Goal: Communication & Community: Connect with others

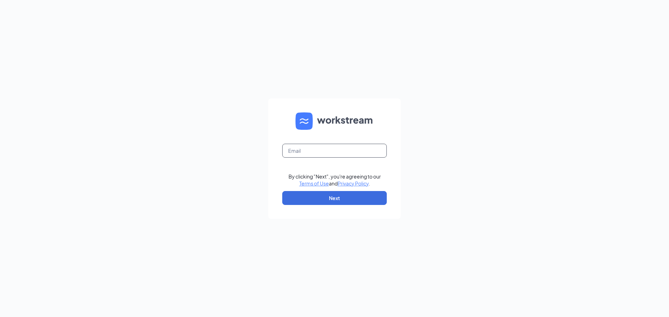
click at [311, 152] on input "text" at bounding box center [334, 151] width 105 height 14
type input "[EMAIL_ADDRESS][DOMAIN_NAME]"
click at [332, 198] on button "Next" at bounding box center [334, 198] width 105 height 14
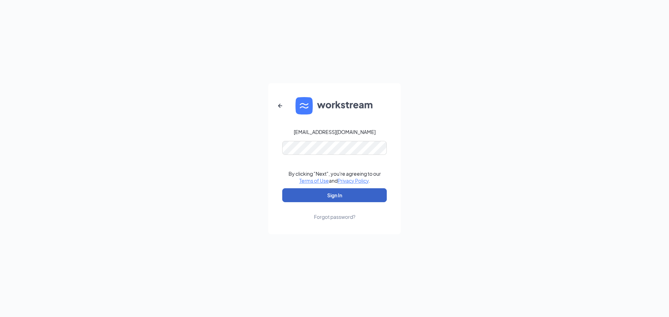
click at [332, 195] on button "Sign In" at bounding box center [334, 196] width 105 height 14
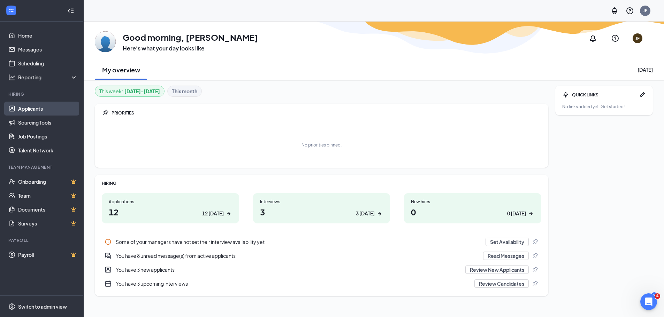
click at [37, 109] on link "Applicants" at bounding box center [48, 109] width 60 height 14
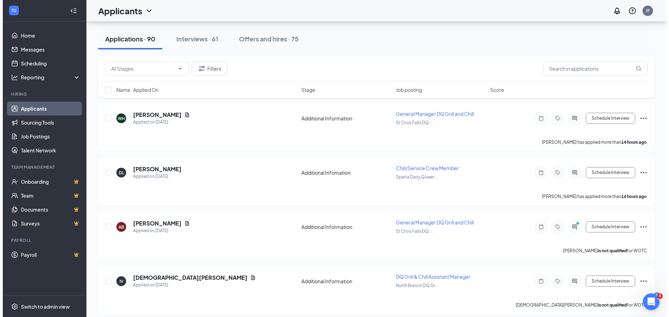
scroll to position [314, 0]
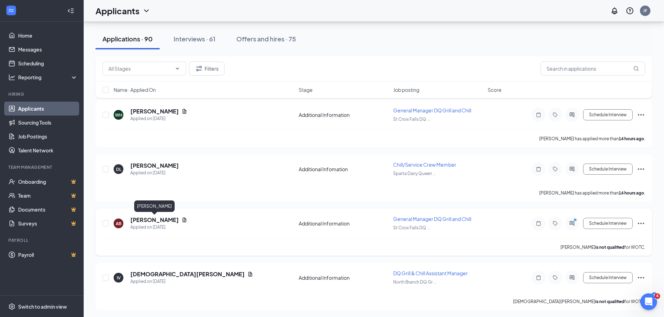
click at [150, 219] on h5 "[PERSON_NAME]" at bounding box center [154, 220] width 48 height 8
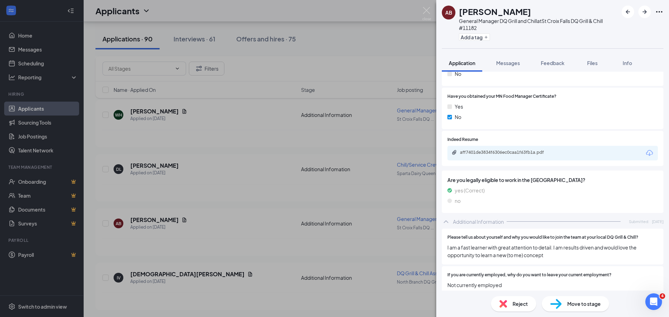
scroll to position [383, 0]
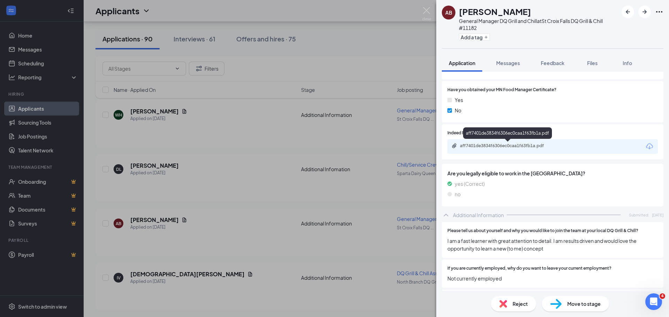
click at [483, 148] on div "aff7401de3834f6306ec0caa1f63fb1a.pdf" at bounding box center [509, 146] width 98 height 6
click at [429, 11] on img at bounding box center [426, 14] width 9 height 14
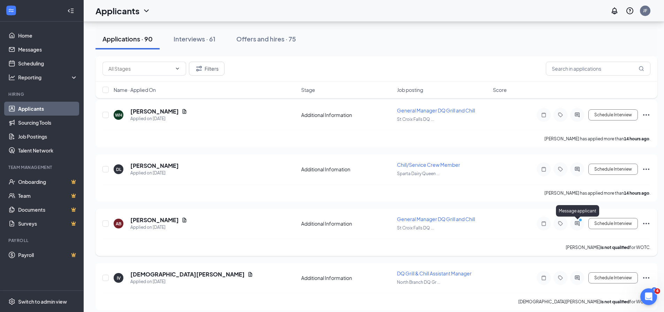
click at [579, 224] on icon "ActiveChat" at bounding box center [577, 224] width 8 height 6
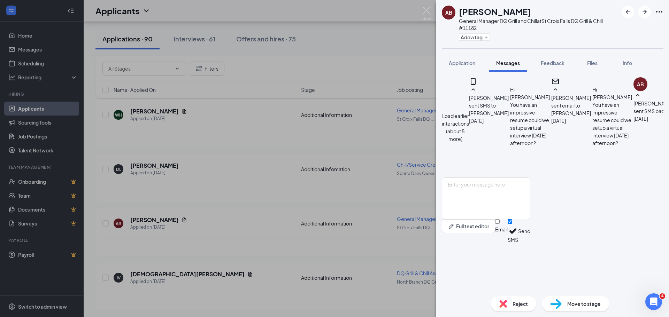
scroll to position [344, 0]
click at [427, 12] on img at bounding box center [426, 14] width 9 height 14
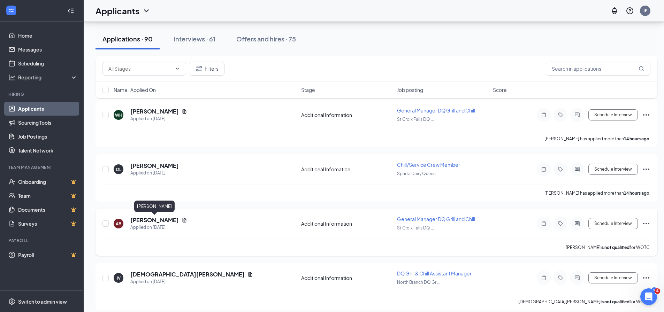
click at [163, 220] on h5 "[PERSON_NAME]" at bounding box center [154, 220] width 48 height 8
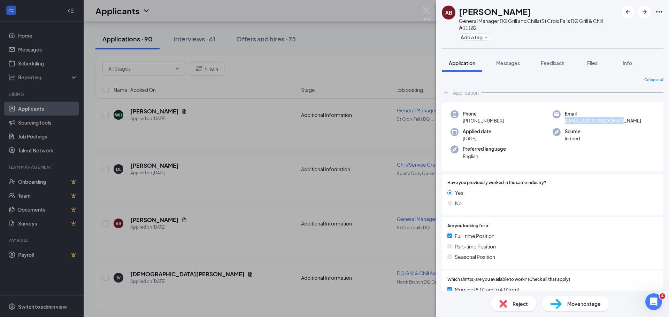
drag, startPoint x: 562, startPoint y: 121, endPoint x: 622, endPoint y: 121, distance: 59.2
click at [622, 121] on div "Email [EMAIL_ADDRESS][DOMAIN_NAME]" at bounding box center [604, 117] width 102 height 14
copy span "[EMAIL_ADDRESS][DOMAIN_NAME]"
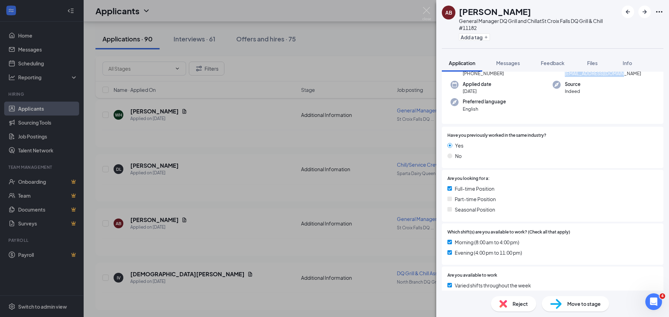
scroll to position [46, 0]
click at [508, 63] on span "Messages" at bounding box center [508, 63] width 24 height 6
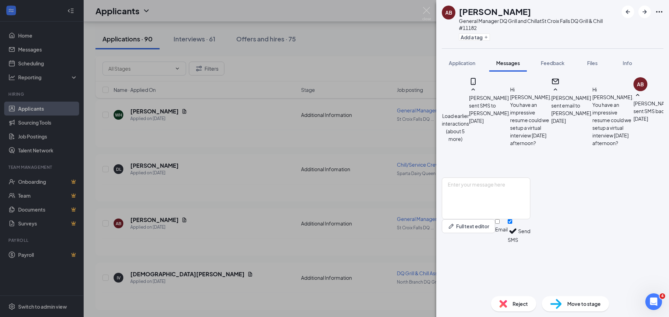
scroll to position [344, 0]
click at [516, 220] on textarea at bounding box center [486, 199] width 89 height 42
paste textarea "[URL][DOMAIN_NAME][SECURITY_DATA]"
type textarea "[URL][DOMAIN_NAME][SECURITY_DATA]"
click at [530, 244] on button "Send" at bounding box center [524, 232] width 12 height 24
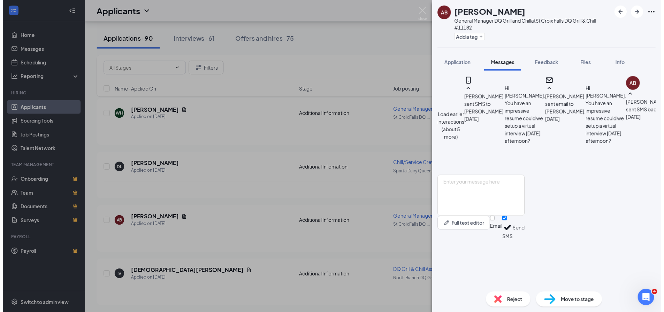
scroll to position [397, 0]
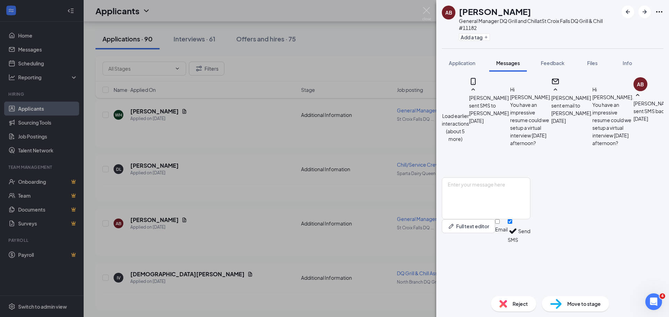
click at [286, 192] on div "AB [PERSON_NAME] General Manager DQ Grill and Chill at [GEOGRAPHIC_DATA] DQ Gri…" at bounding box center [334, 158] width 669 height 317
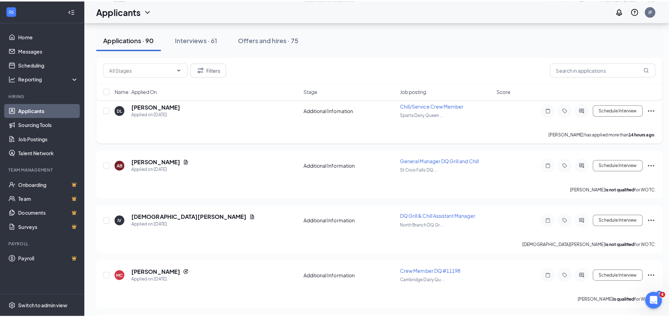
scroll to position [372, 0]
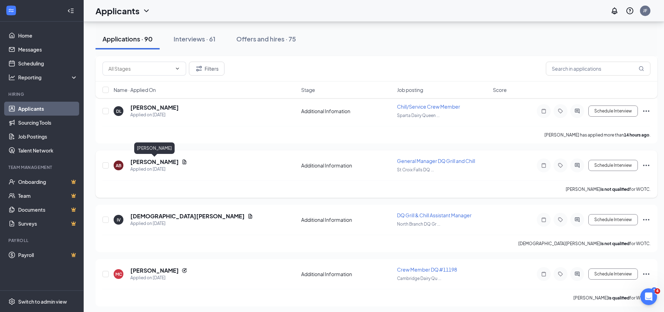
click at [168, 162] on h5 "[PERSON_NAME]" at bounding box center [154, 162] width 48 height 8
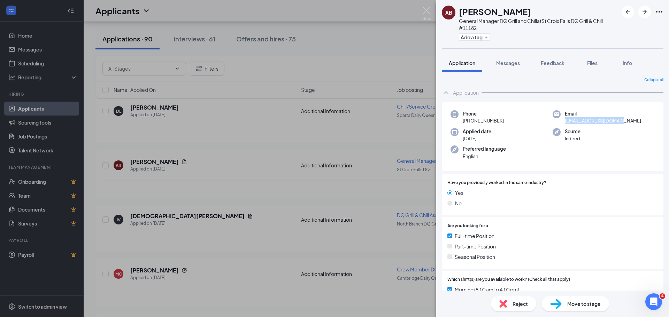
drag, startPoint x: 563, startPoint y: 121, endPoint x: 642, endPoint y: 119, distance: 79.5
click at [642, 119] on div "Email [EMAIL_ADDRESS][DOMAIN_NAME]" at bounding box center [604, 117] width 102 height 14
copy span "[EMAIL_ADDRESS][DOMAIN_NAME]"
